Goal: Use online tool/utility: Utilize a website feature to perform a specific function

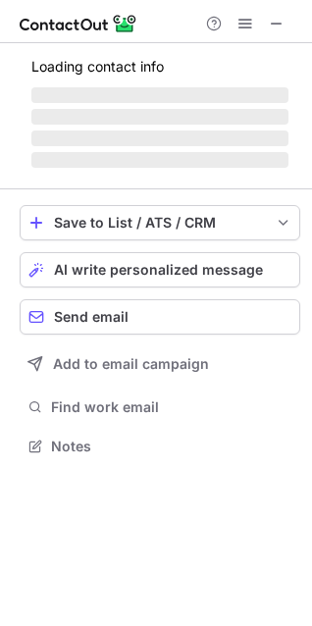
scroll to position [427, 312]
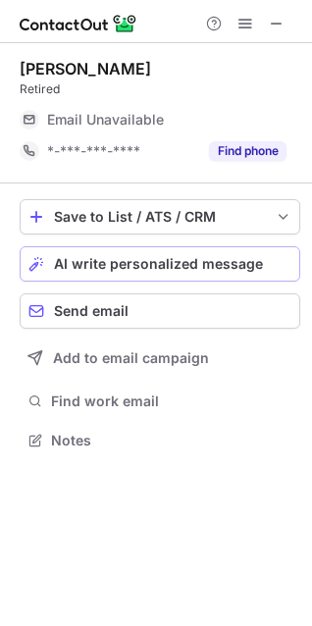
click at [183, 267] on span "AI write personalized message" at bounding box center [158, 264] width 209 height 16
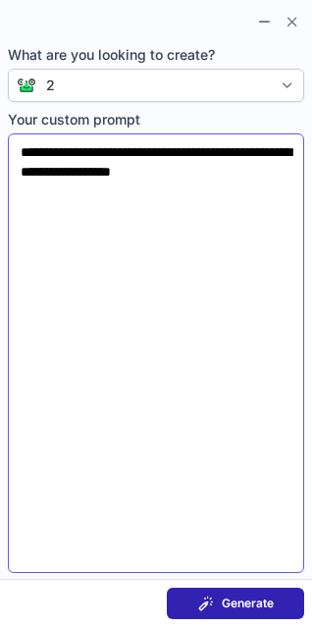
scroll to position [458, 312]
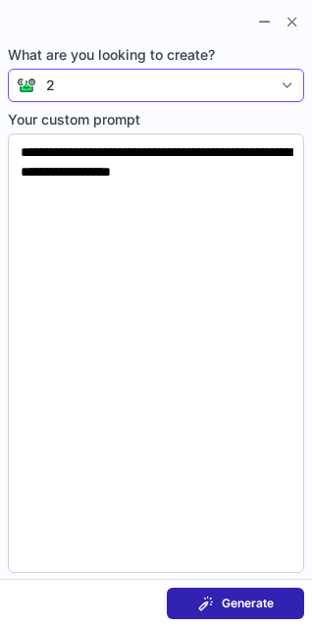
click at [122, 86] on div "2" at bounding box center [154, 86] width 236 height 20
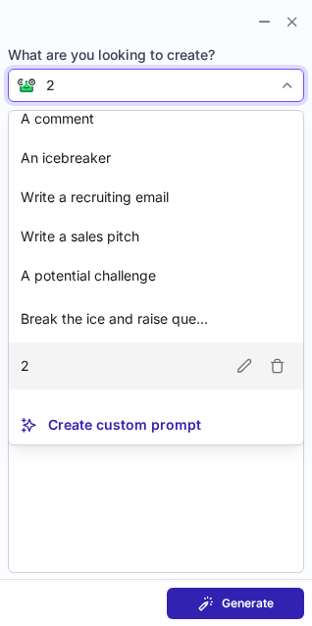
scroll to position [177, 0]
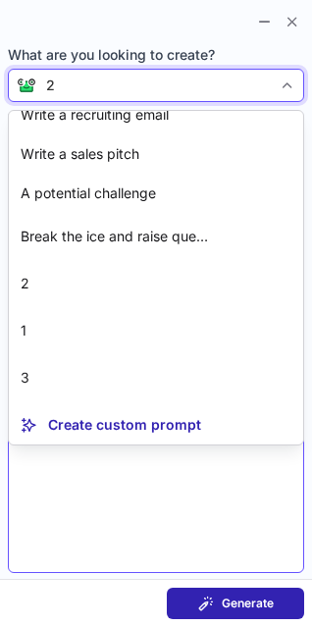
click at [68, 366] on article "3" at bounding box center [156, 377] width 294 height 47
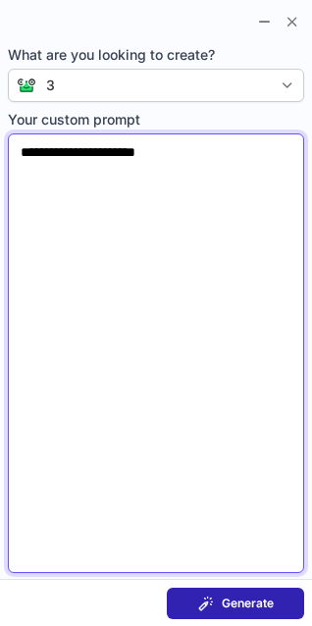
drag, startPoint x: 131, startPoint y: 180, endPoint x: -88, endPoint y: 168, distance: 219.2
click at [0, 168] on html "**********" at bounding box center [156, 313] width 312 height 626
type textarea "*"
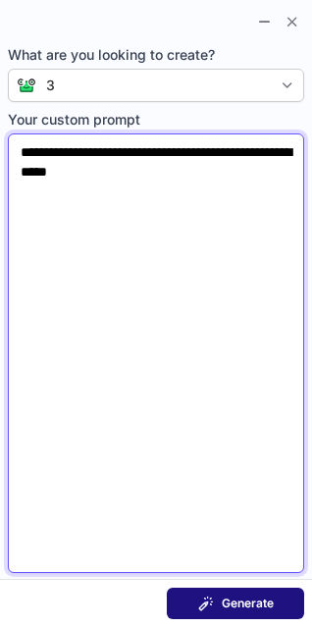
type textarea "**********"
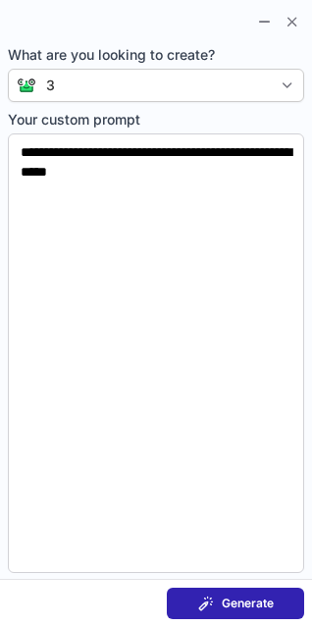
click at [237, 604] on span "Generate" at bounding box center [248, 604] width 52 height 16
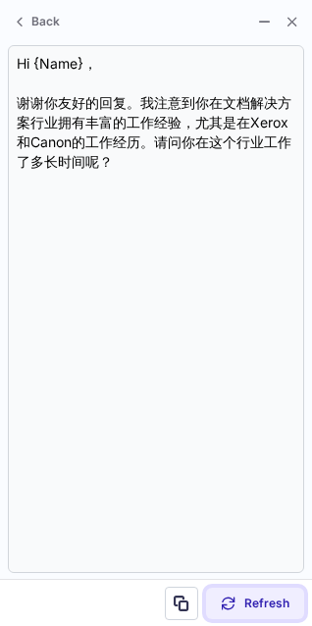
drag, startPoint x: 258, startPoint y: 600, endPoint x: 270, endPoint y: 581, distance: 22.1
click at [259, 599] on span "Refresh" at bounding box center [266, 604] width 45 height 16
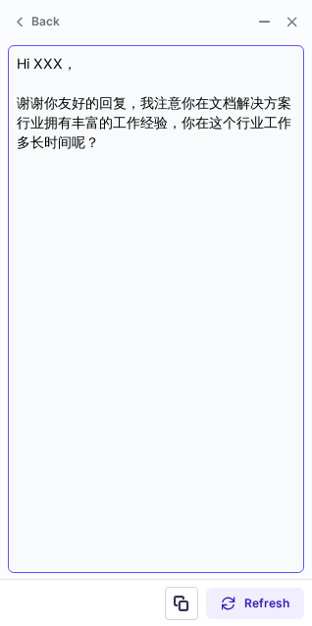
click at [98, 189] on div "Hi XXX， 谢谢你友好的回复，我注意你在文档解决方案行业拥有丰富的工作经验，你在这个行业工作多长时间呢？" at bounding box center [156, 309] width 279 height 510
